Goal: Book appointment/travel/reservation

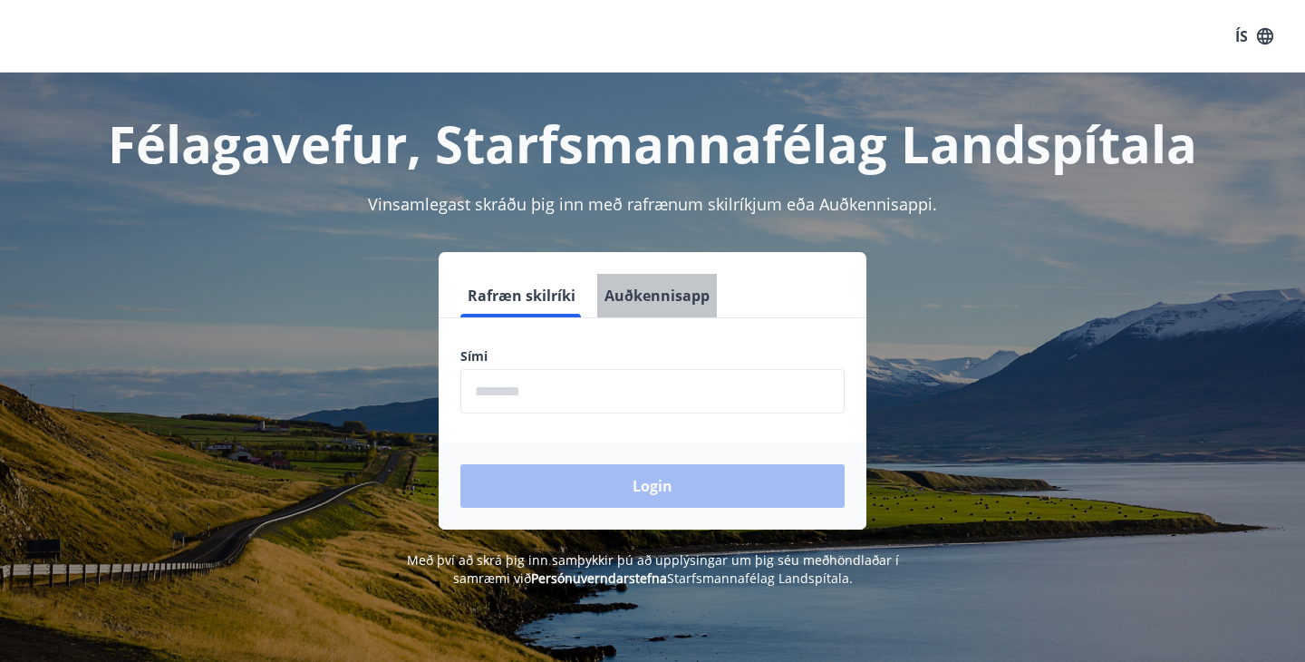
click at [676, 302] on button "Auðkennisapp" at bounding box center [657, 296] width 120 height 44
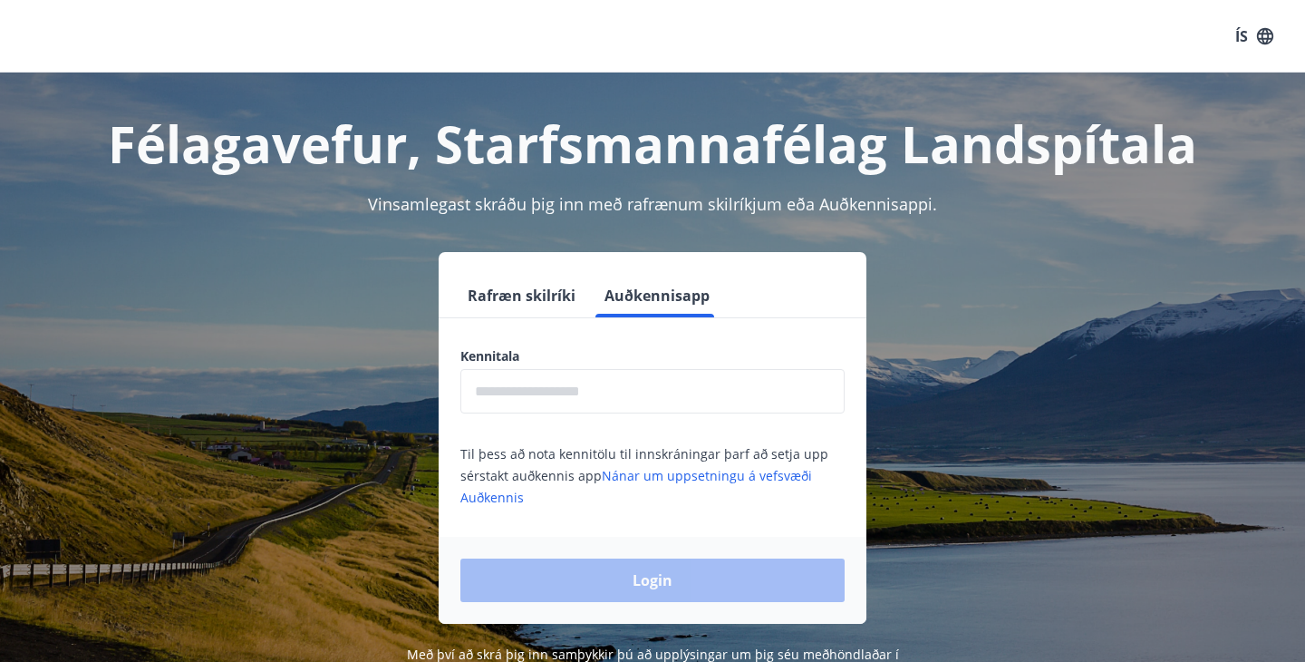
click at [635, 403] on input "text" at bounding box center [653, 391] width 384 height 44
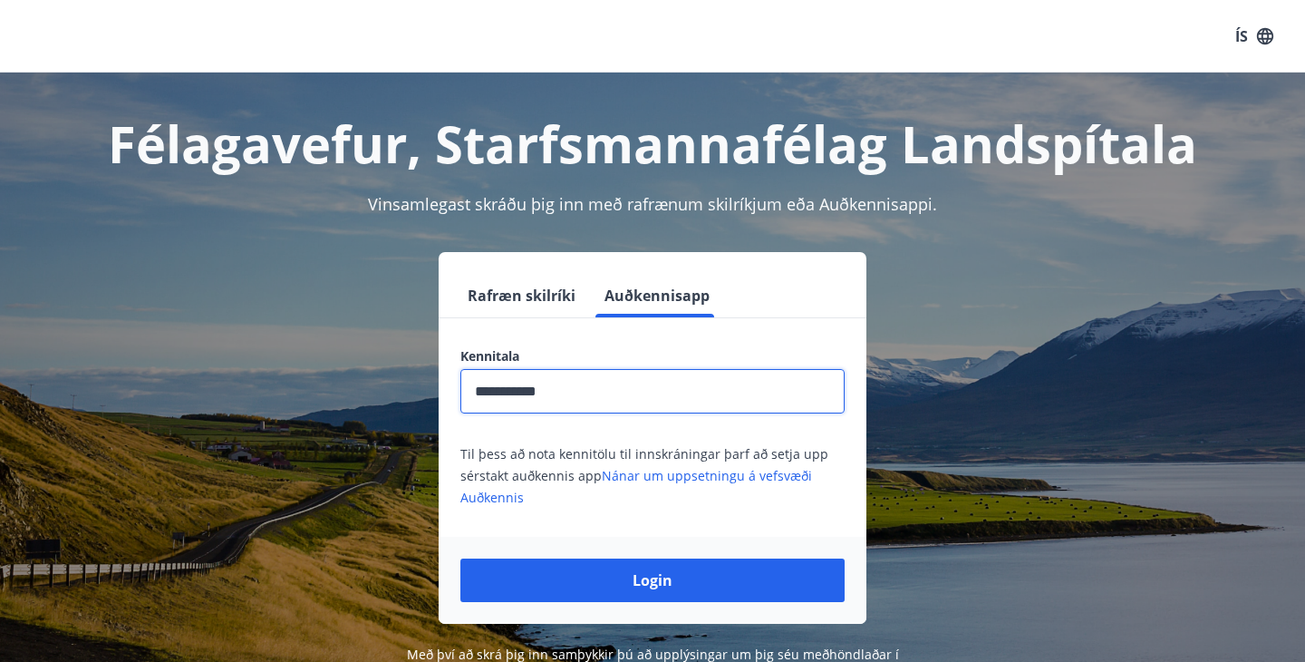
type input "**********"
click at [653, 580] on button "Login" at bounding box center [653, 580] width 384 height 44
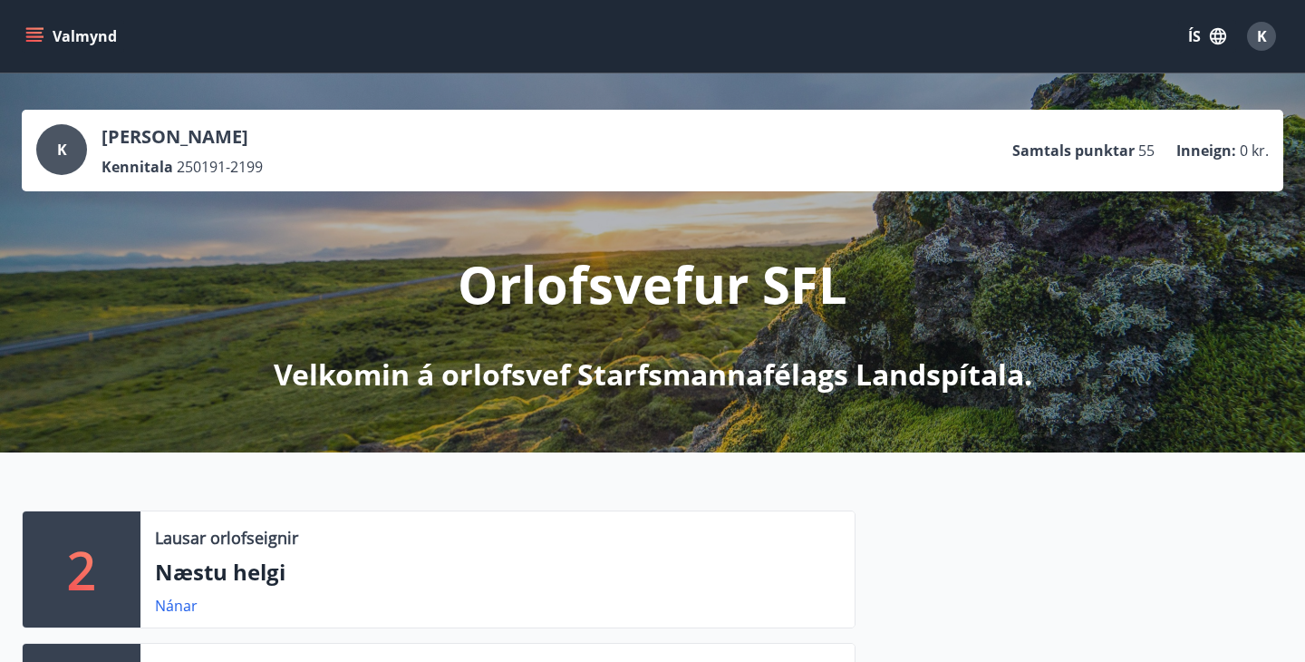
click at [35, 35] on icon "menu" at bounding box center [34, 36] width 18 height 18
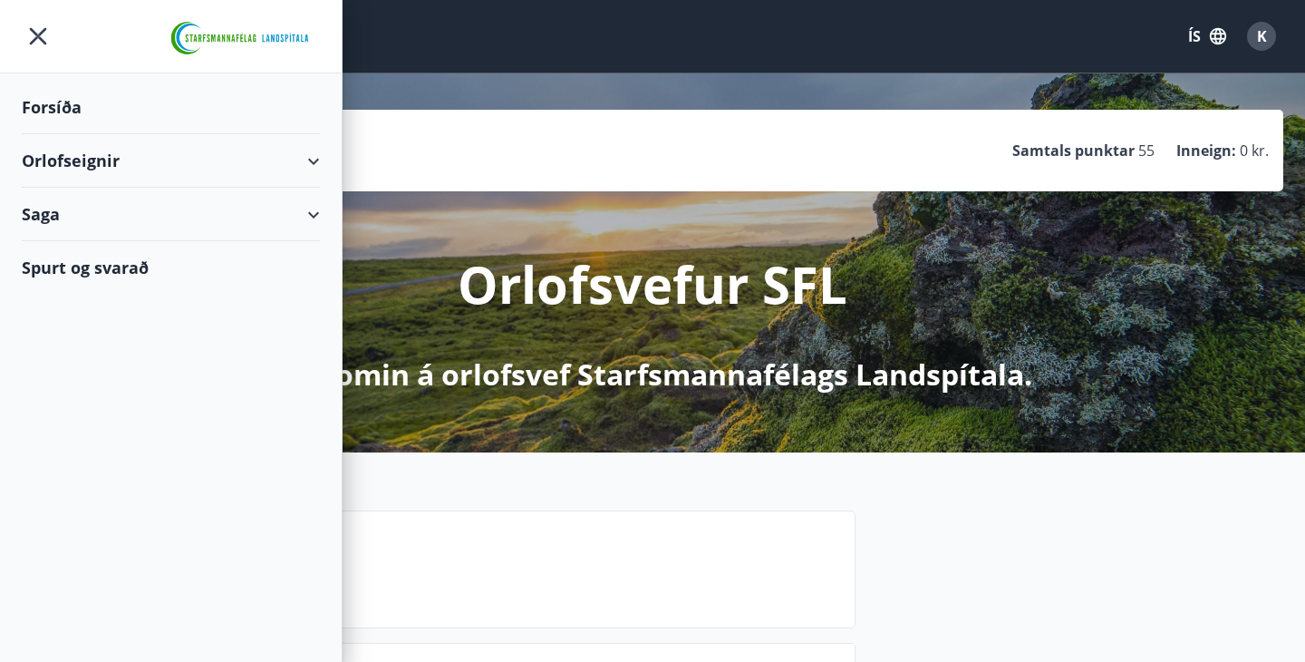
click at [97, 158] on div "Orlofseignir" at bounding box center [171, 160] width 298 height 53
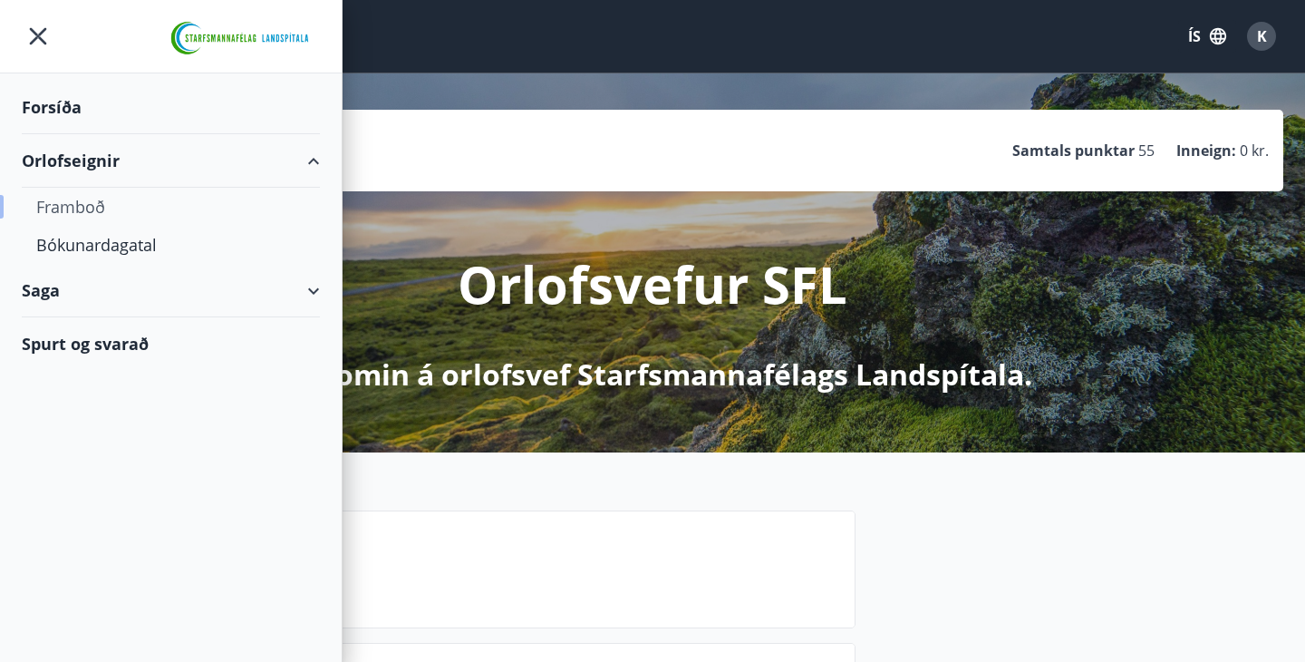
click at [90, 206] on div "Framboð" at bounding box center [170, 207] width 269 height 38
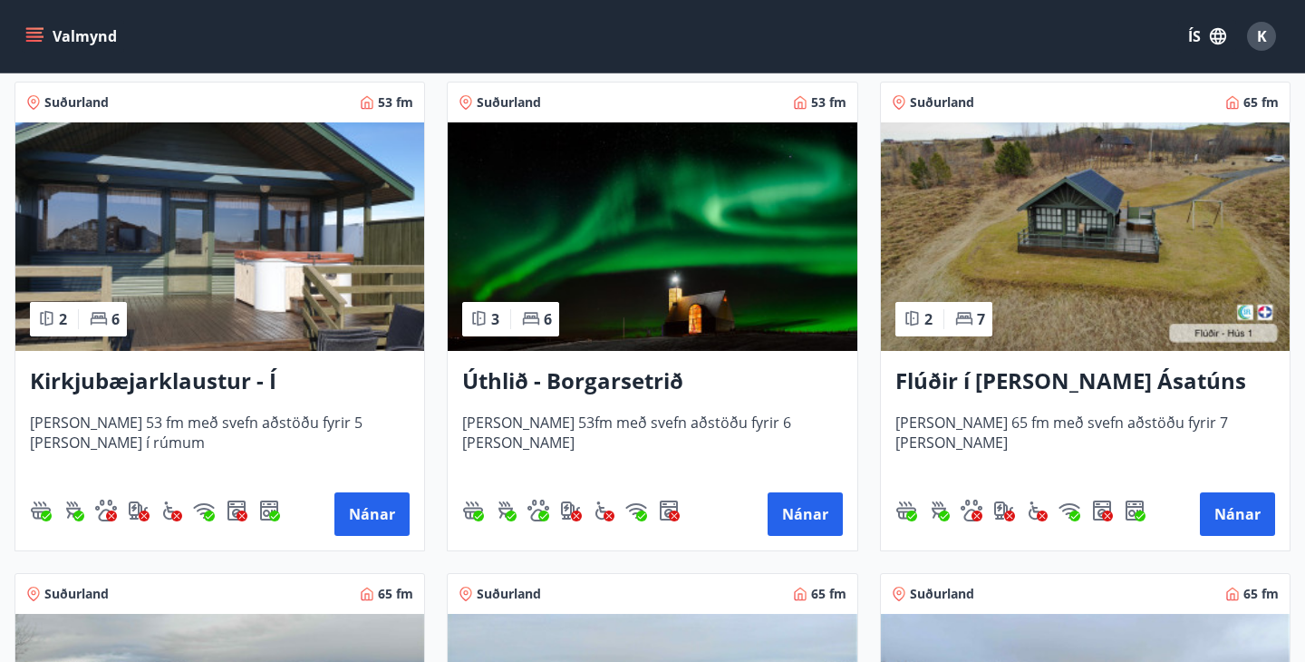
click at [568, 379] on h3 "Úthlið - Borgarsetrið" at bounding box center [652, 381] width 380 height 33
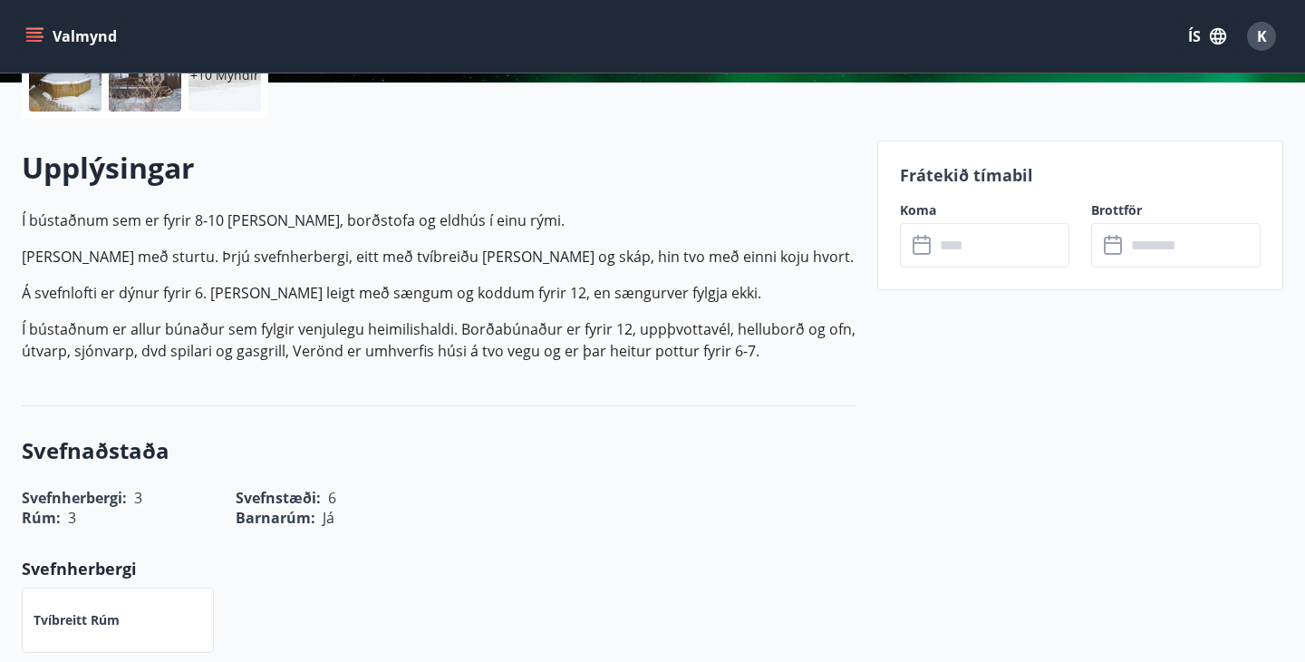
scroll to position [462, 0]
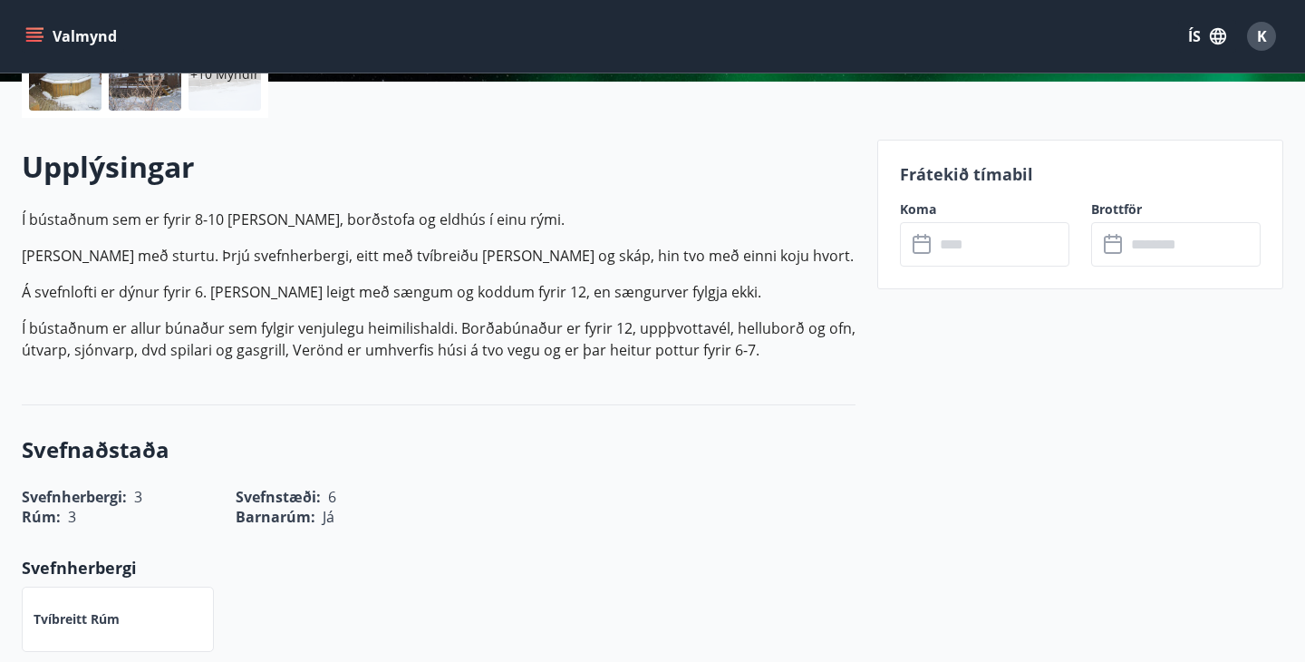
click at [979, 245] on input "text" at bounding box center [1002, 244] width 135 height 44
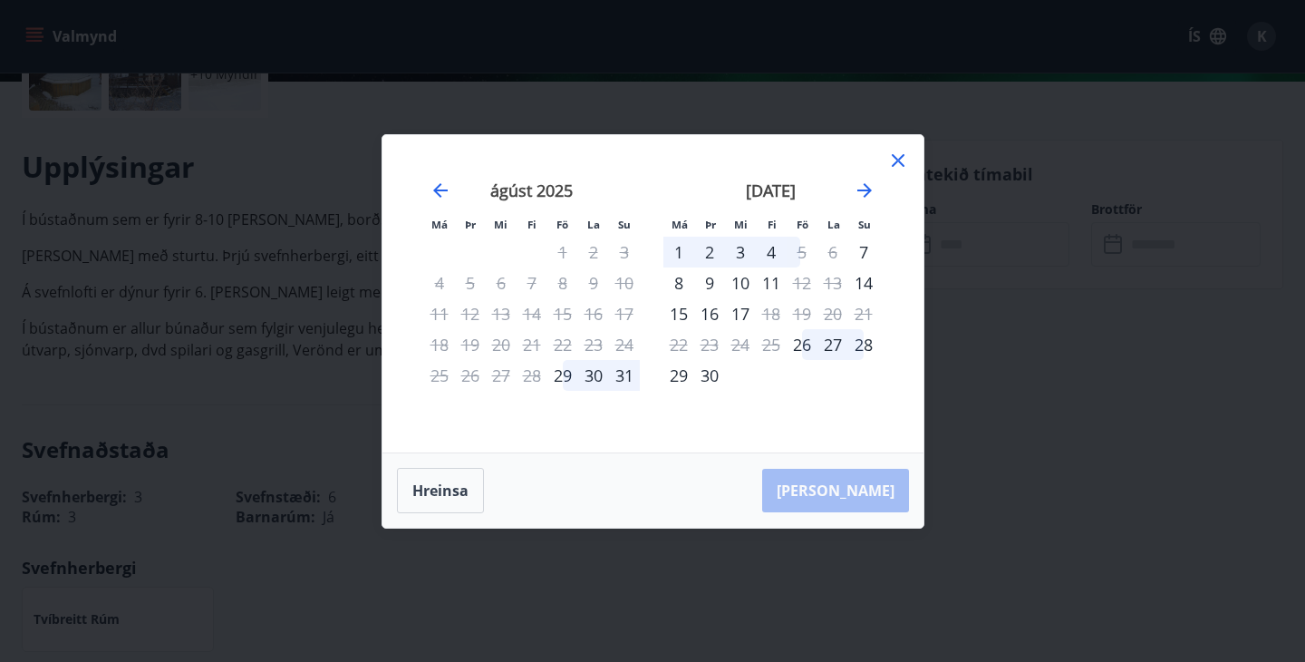
click at [680, 258] on div "1" at bounding box center [679, 252] width 31 height 31
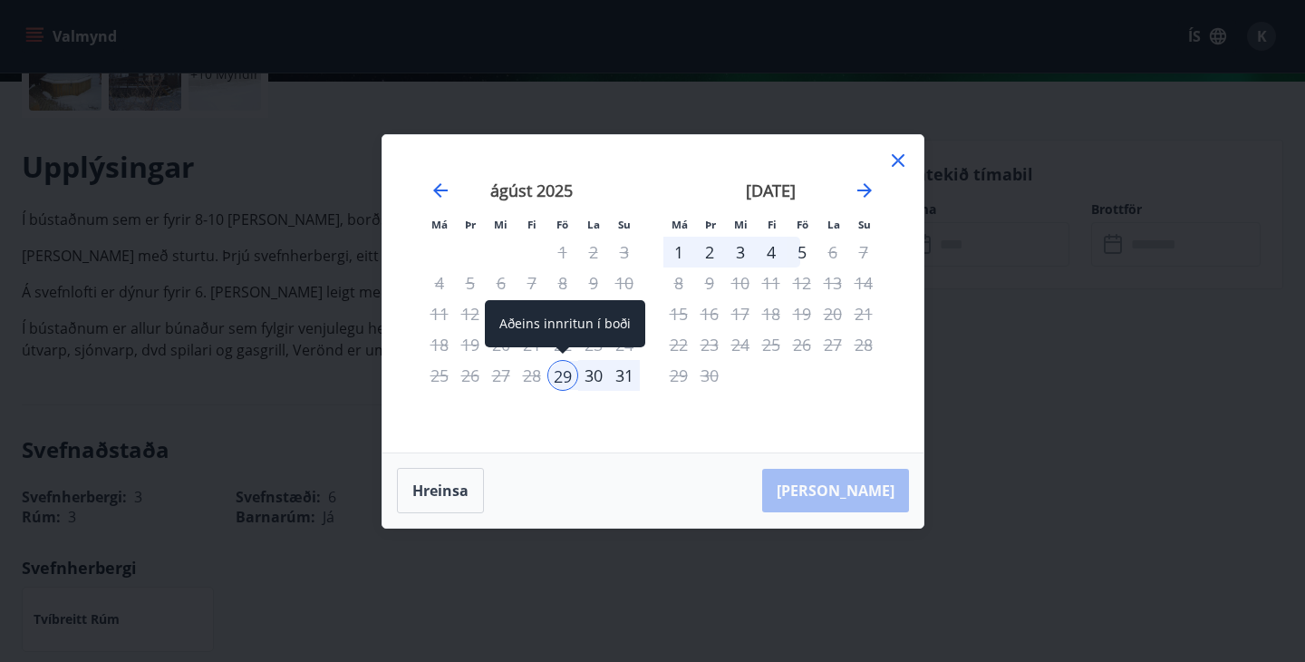
click at [563, 373] on div "29" at bounding box center [563, 375] width 31 height 31
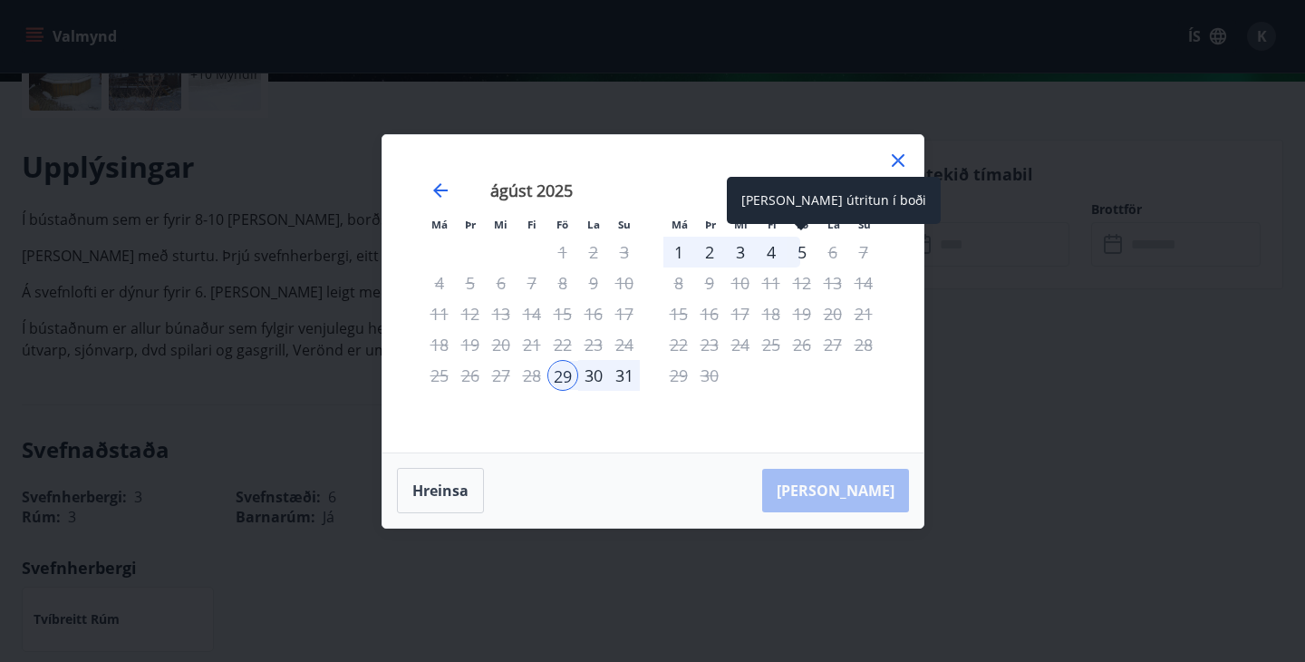
click at [802, 253] on div "5" at bounding box center [802, 252] width 31 height 31
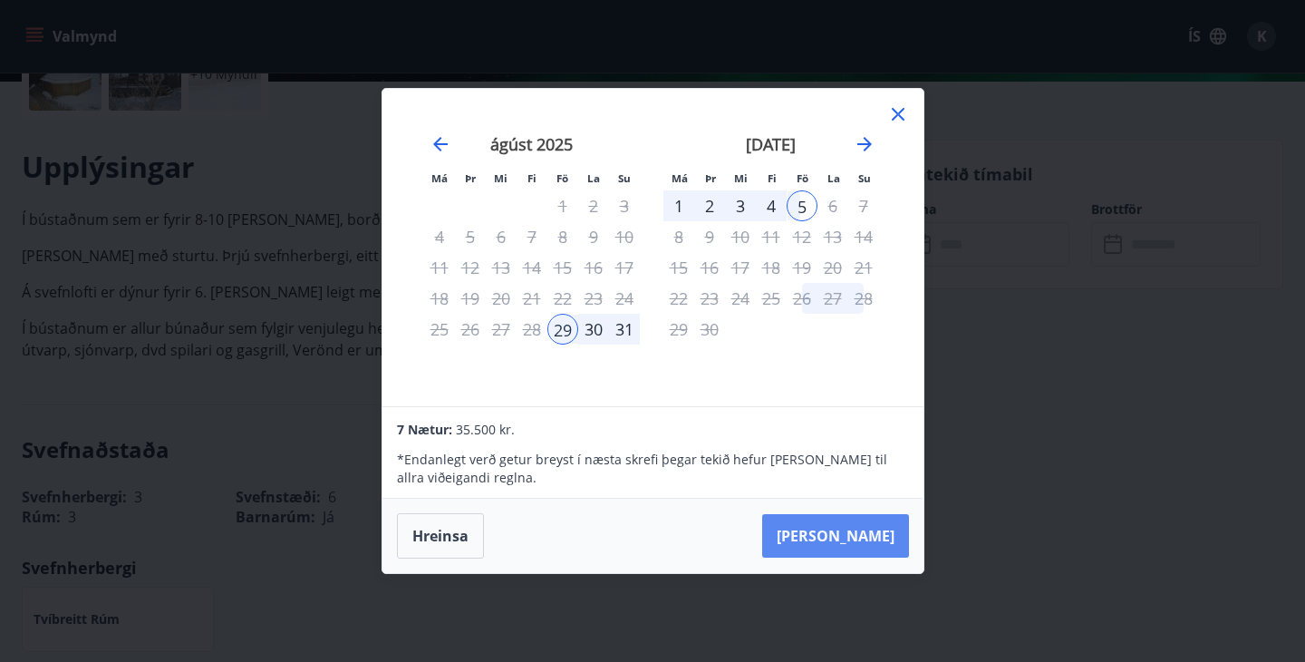
click at [841, 537] on button "Taka Frá" at bounding box center [835, 536] width 147 height 44
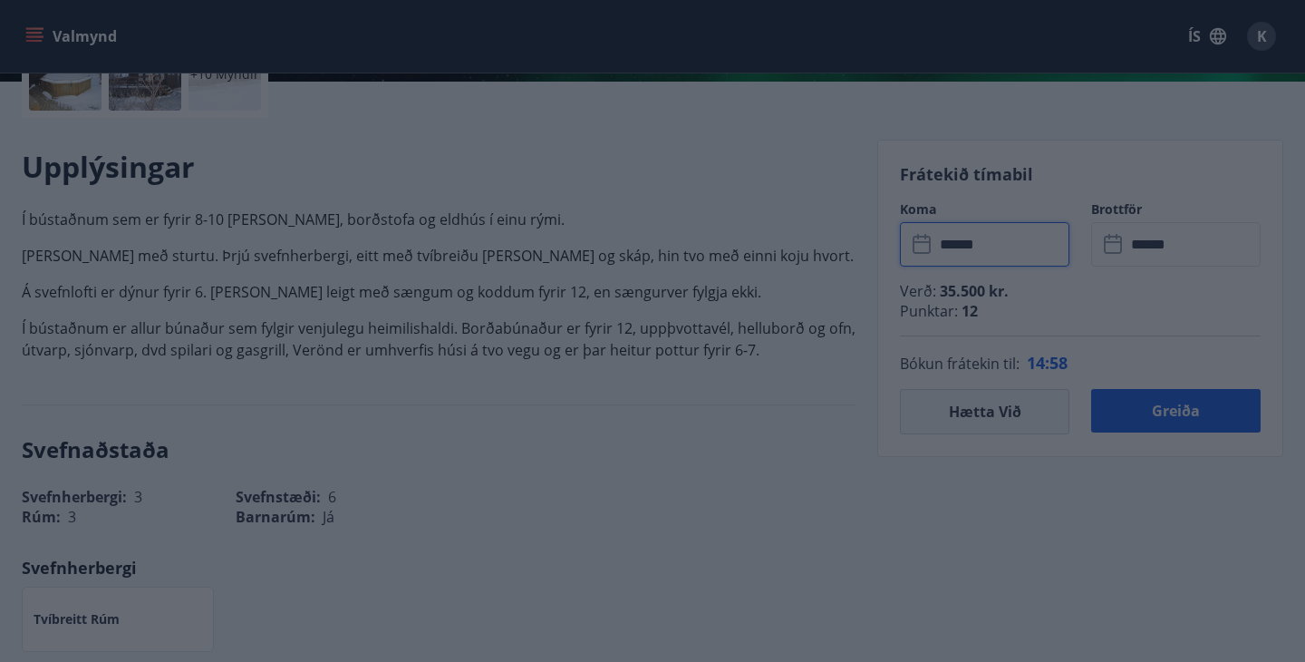
type input "******"
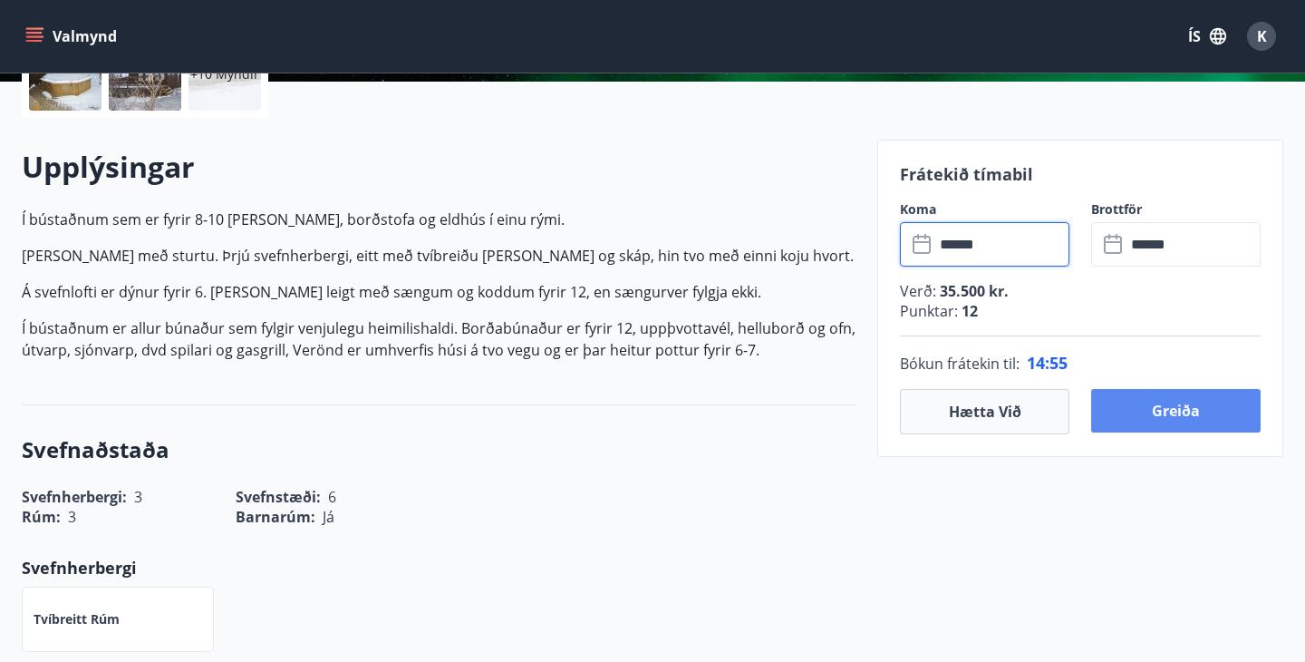
click at [1181, 412] on button "Greiða" at bounding box center [1176, 411] width 170 height 44
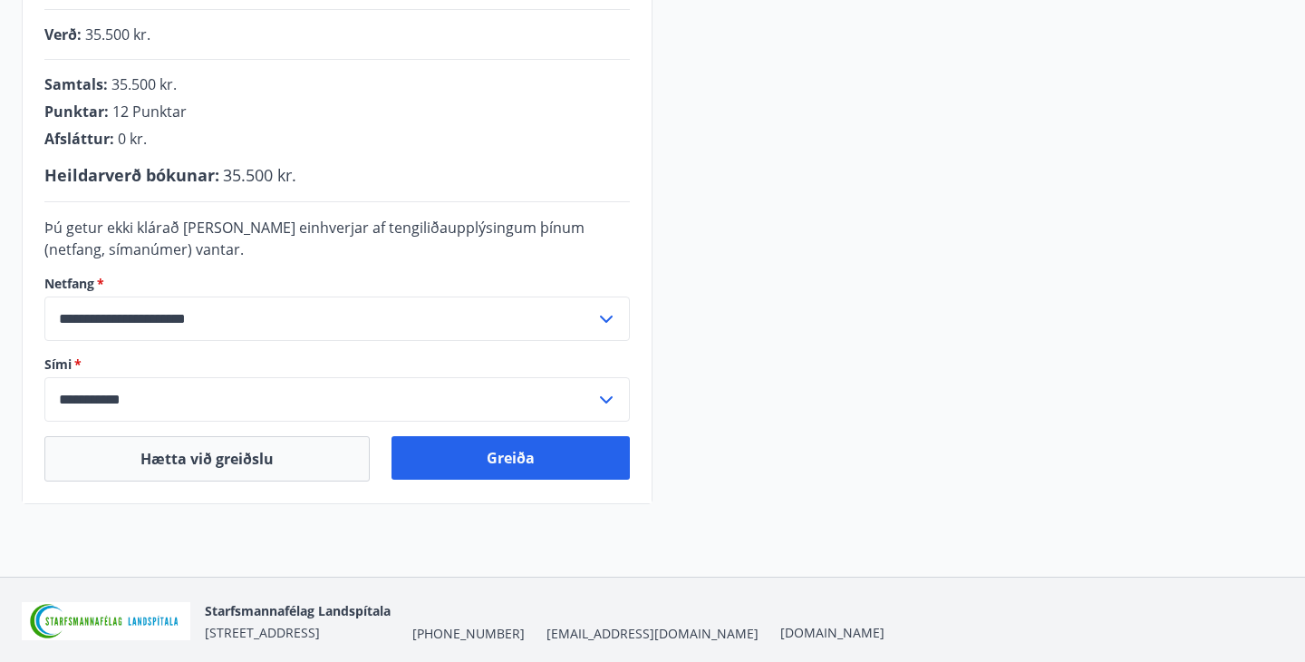
scroll to position [477, 0]
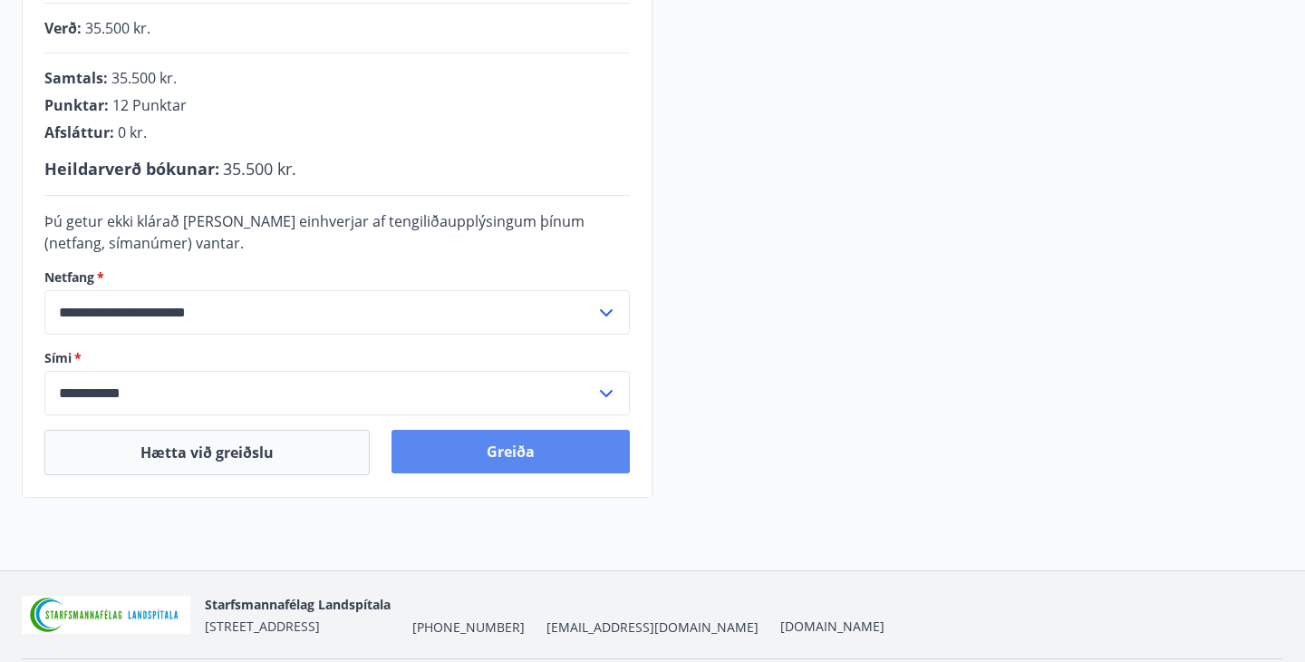
click at [495, 444] on button "Greiða" at bounding box center [511, 452] width 238 height 44
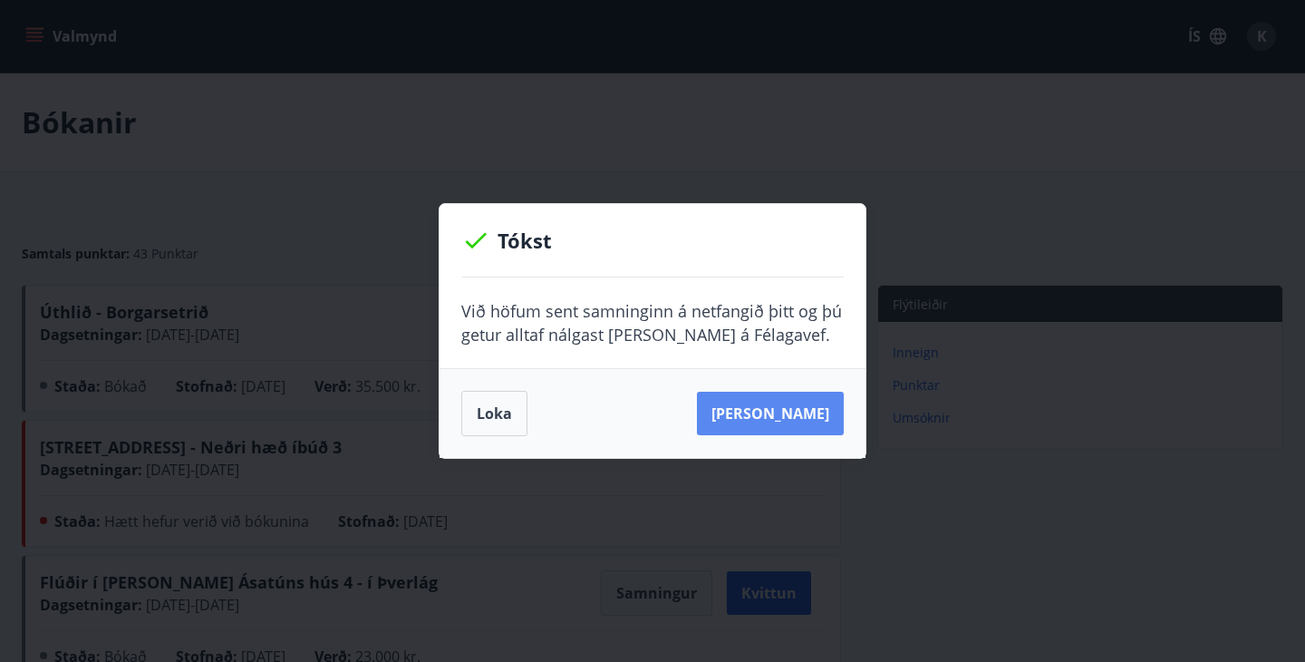
click at [781, 416] on button "Sjá samning" at bounding box center [770, 414] width 147 height 44
click at [491, 412] on button "Loka" at bounding box center [494, 413] width 66 height 45
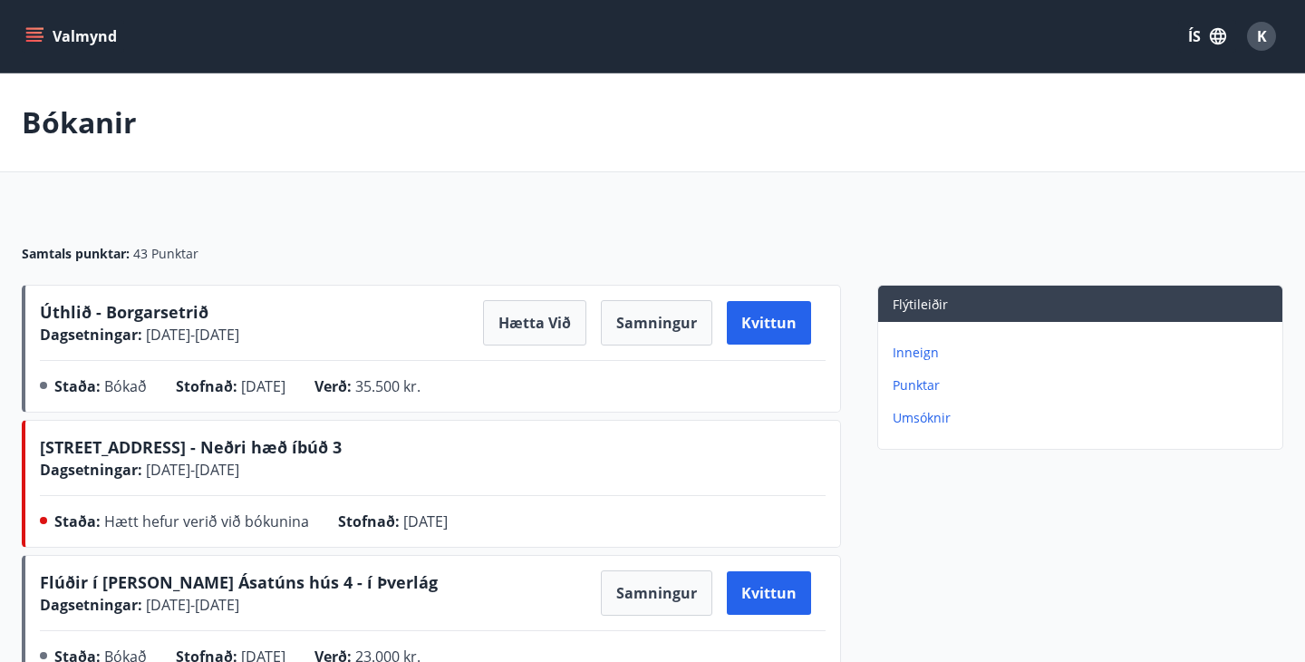
click at [689, 184] on main "Bókanir Samtals punktar : 43 Punktar Úthlið - Borgarsetrið Dagsetningar : 29.08…" at bounding box center [652, 449] width 1305 height 752
click at [1255, 37] on div "K" at bounding box center [1261, 36] width 29 height 29
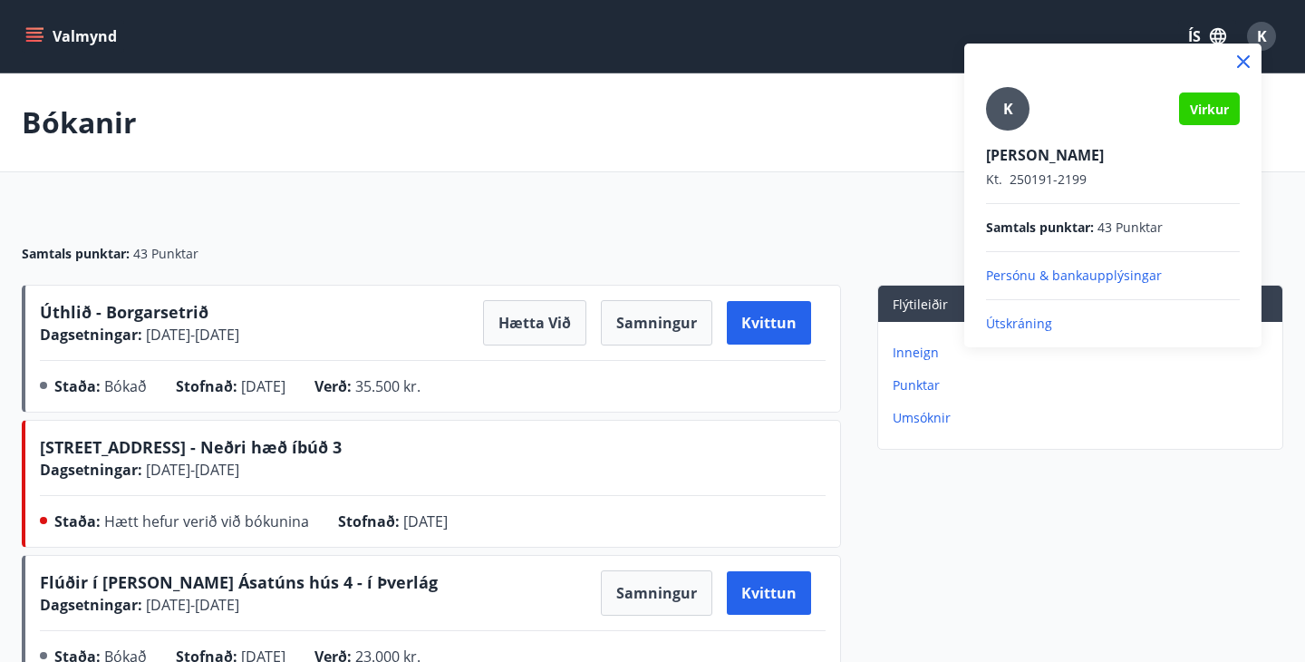
click at [1033, 323] on p "Útskráning" at bounding box center [1113, 324] width 254 height 18
